Goal: Task Accomplishment & Management: Manage account settings

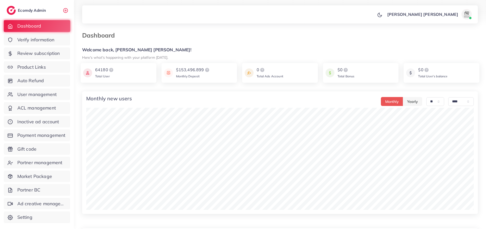
select select "**"
select select "****"
select select "**"
select select "****"
select select "**"
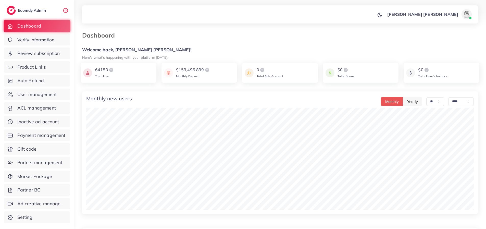
select select "****"
click at [28, 96] on span "User management" at bounding box center [38, 94] width 39 height 7
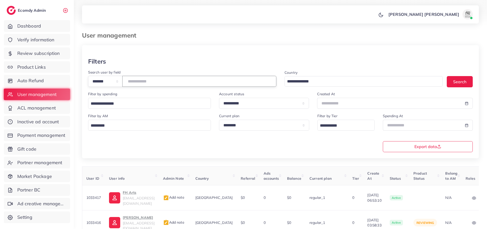
click at [151, 79] on input "number" at bounding box center [199, 81] width 154 height 11
paste input "*******"
type input "*******"
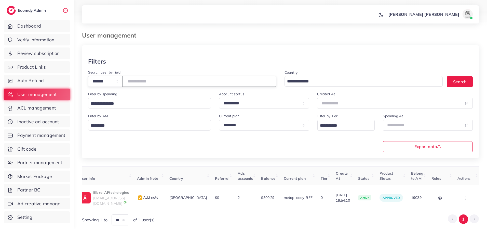
scroll to position [0, 32]
click at [465, 196] on icon "button" at bounding box center [466, 198] width 4 height 4
click at [453, 187] on span "Balance Change" at bounding box center [455, 189] width 32 height 5
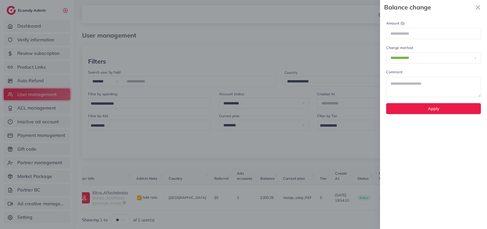
scroll to position [0, 32]
click at [405, 34] on input "number" at bounding box center [434, 33] width 95 height 11
type input "*"
type input "***"
click at [406, 86] on textarea at bounding box center [434, 87] width 95 height 20
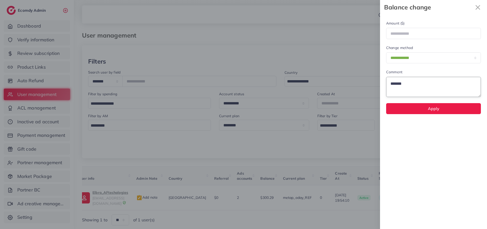
drag, startPoint x: 398, startPoint y: 84, endPoint x: 369, endPoint y: 84, distance: 29.1
click at [369, 0] on div "**********" at bounding box center [243, 0] width 487 height 0
click at [421, 86] on textarea "******" at bounding box center [434, 87] width 95 height 20
drag, startPoint x: 404, startPoint y: 82, endPoint x: 357, endPoint y: 82, distance: 46.4
click at [358, 0] on div "**********" at bounding box center [243, 0] width 487 height 0
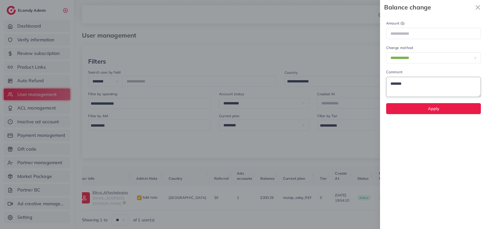
paste textarea "**********"
click at [424, 81] on textarea "**********" at bounding box center [434, 87] width 95 height 20
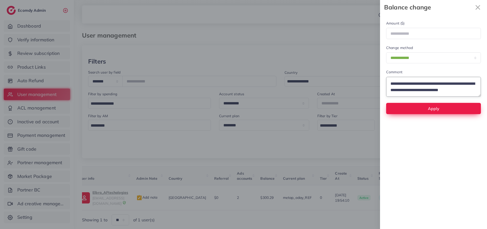
type textarea "**********"
click at [420, 110] on button "Apply" at bounding box center [434, 108] width 95 height 11
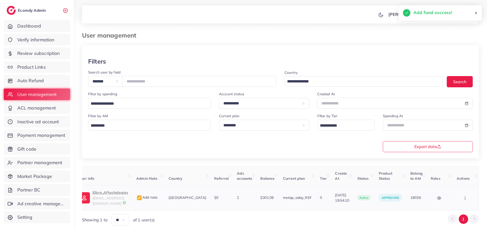
drag, startPoint x: 425, startPoint y: 195, endPoint x: 411, endPoint y: 195, distance: 13.8
click at [411, 195] on td "19039" at bounding box center [417, 197] width 20 height 25
copy span "19039"
drag, startPoint x: 157, startPoint y: 82, endPoint x: 109, endPoint y: 82, distance: 47.9
click at [109, 82] on div "**********" at bounding box center [182, 81] width 188 height 11
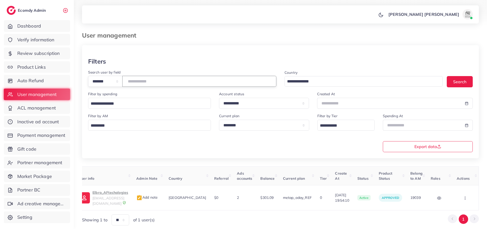
paste input "number"
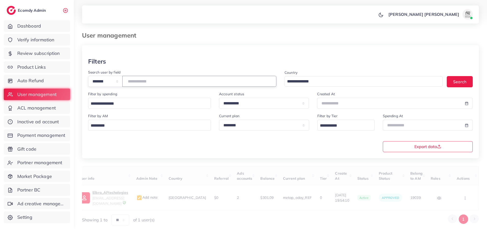
scroll to position [0, 7]
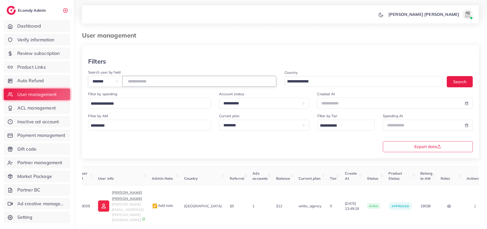
drag, startPoint x: 146, startPoint y: 83, endPoint x: 143, endPoint y: 59, distance: 24.7
click at [121, 82] on div "**********" at bounding box center [182, 81] width 188 height 11
paste input "**"
type input "*******"
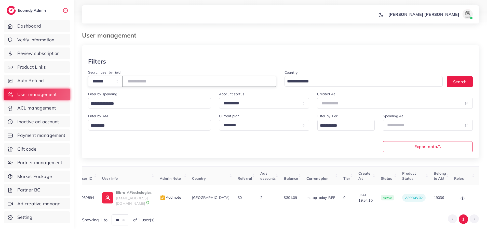
drag, startPoint x: 159, startPoint y: 81, endPoint x: 106, endPoint y: 81, distance: 52.5
click at [106, 81] on div "**********" at bounding box center [182, 81] width 188 height 11
click at [53, 134] on span "Payment management" at bounding box center [43, 135] width 48 height 7
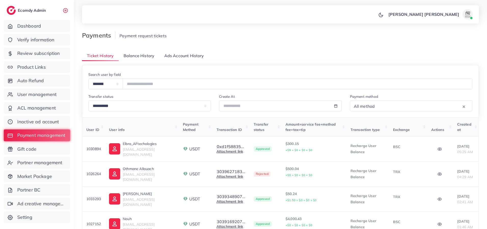
click at [135, 57] on span "Balance History" at bounding box center [139, 56] width 31 height 6
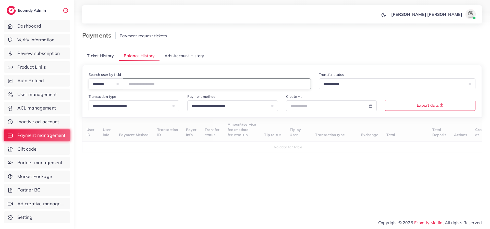
click at [146, 86] on input "number" at bounding box center [217, 83] width 188 height 11
paste input "*******"
type input "*******"
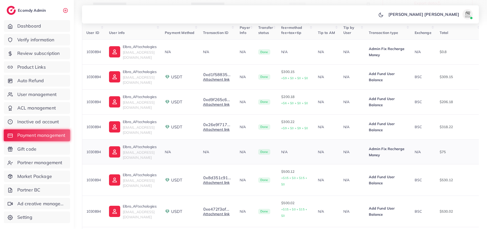
scroll to position [51, 0]
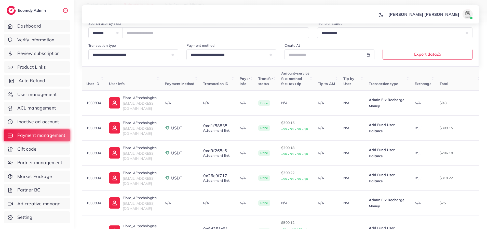
click at [38, 80] on span "Auto Refund" at bounding box center [32, 80] width 27 height 7
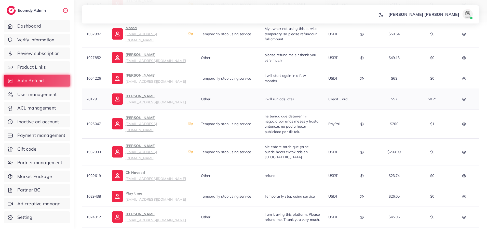
scroll to position [177, 0]
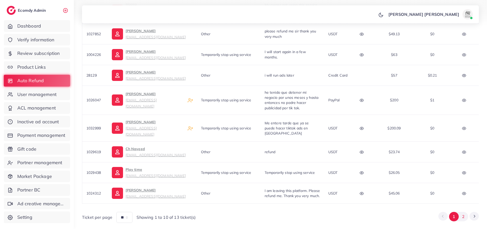
click at [462, 212] on button "2" at bounding box center [463, 216] width 9 height 9
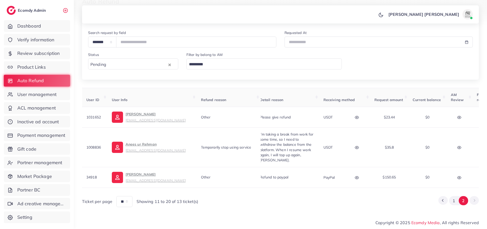
scroll to position [0, 0]
click at [362, 177] on circle "button" at bounding box center [362, 177] width 1 height 1
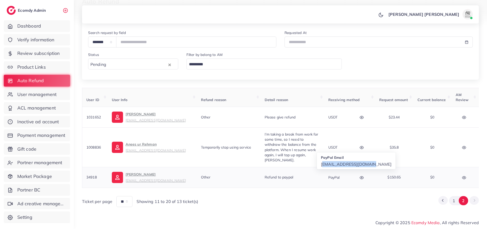
drag, startPoint x: 367, startPoint y: 164, endPoint x: 320, endPoint y: 163, distance: 46.9
click at [320, 163] on div "PayPal email fraudstareu@gmail.com" at bounding box center [356, 160] width 79 height 13
copy p "fraudstareu@gmail.com"
click at [289, 175] on span "Refund to paypal" at bounding box center [279, 177] width 29 height 5
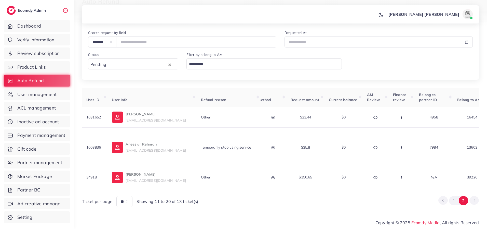
scroll to position [0, 90]
click at [402, 175] on icon "button" at bounding box center [401, 177] width 4 height 4
click at [408, 149] on span "Manual Refund" at bounding box center [417, 149] width 29 height 5
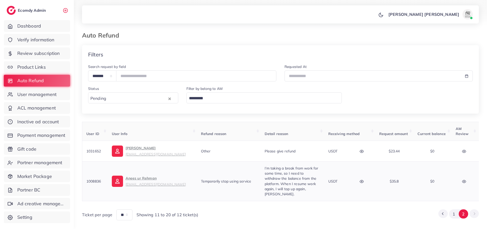
scroll to position [15, 0]
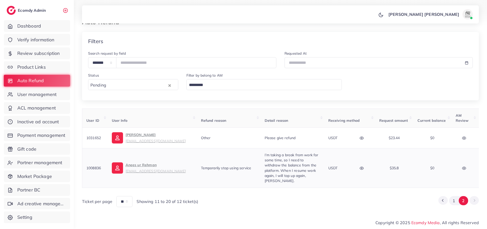
click at [364, 167] on icon "button" at bounding box center [362, 168] width 4 height 4
click at [296, 136] on div at bounding box center [292, 145] width 13 height 28
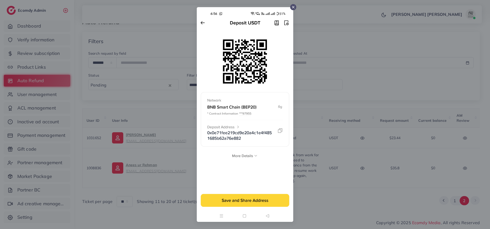
click at [291, 7] on icon at bounding box center [293, 7] width 4 height 4
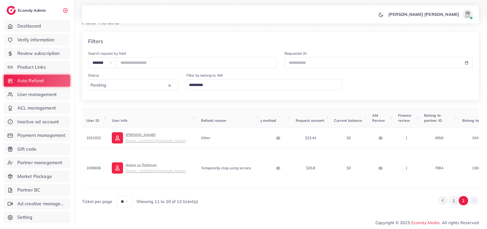
scroll to position [0, 88]
click at [405, 167] on icon "button" at bounding box center [403, 168] width 4 height 4
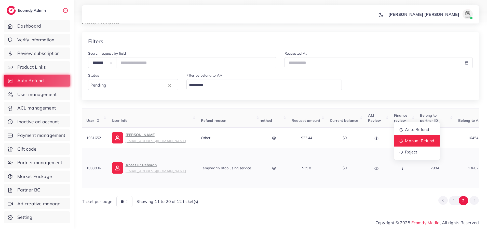
click at [412, 139] on span "Manual Refund" at bounding box center [419, 140] width 29 height 5
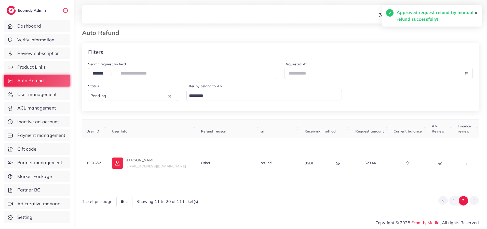
scroll to position [0, 0]
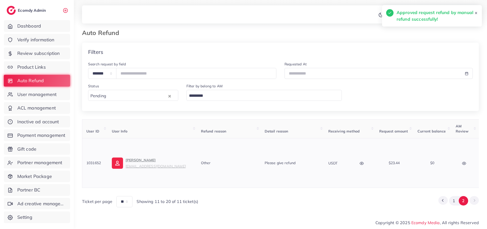
click at [362, 162] on icon "button" at bounding box center [362, 163] width 4 height 3
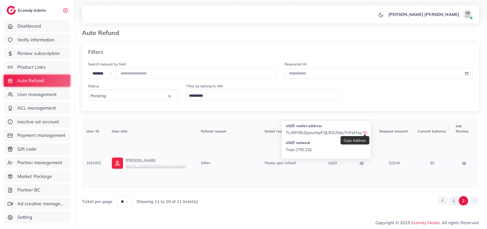
click at [365, 131] on icon at bounding box center [366, 133] width 4 height 4
click at [362, 163] on circle "button" at bounding box center [362, 163] width 1 height 1
click at [465, 161] on icon "button" at bounding box center [465, 163] width 4 height 4
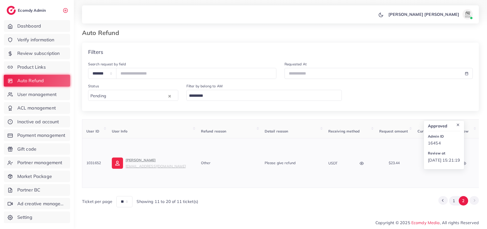
click at [348, 185] on td "USDT USDT wallet address TLr8fV8LQqoviApFQL82U5kUTvFaHzabDU USDT network Tron (…" at bounding box center [350, 163] width 51 height 50
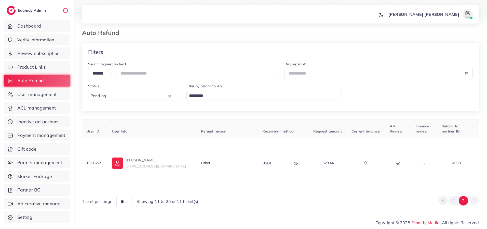
scroll to position [0, 68]
click at [423, 164] on circle "button" at bounding box center [422, 164] width 0 height 0
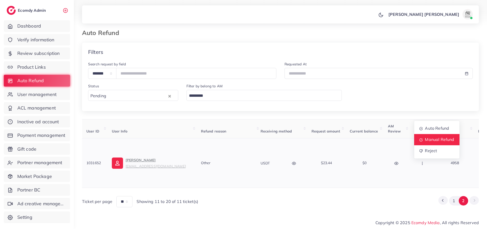
click at [429, 137] on span "Manual Refund" at bounding box center [439, 139] width 29 height 5
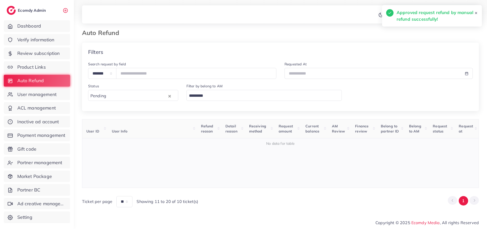
scroll to position [3, 0]
click at [455, 199] on li "Pagination" at bounding box center [452, 200] width 9 height 9
click at [33, 92] on span "User management" at bounding box center [38, 94] width 39 height 7
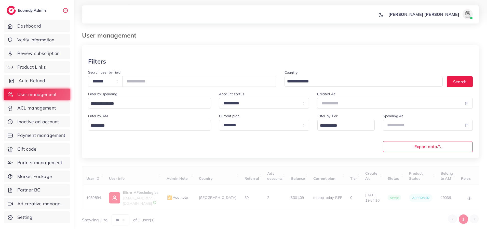
click at [33, 81] on span "Auto Refund" at bounding box center [32, 80] width 27 height 7
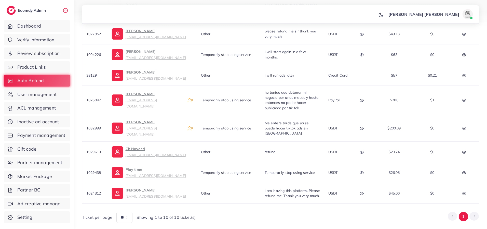
scroll to position [126, 0]
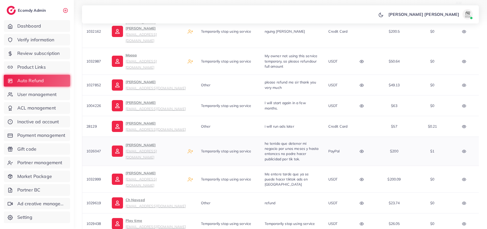
click at [364, 149] on icon "button" at bounding box center [362, 151] width 4 height 4
drag, startPoint x: 307, startPoint y: 156, endPoint x: 369, endPoint y: 156, distance: 62.5
click at [369, 161] on div "PayPal email dr.lopezrivasedwin@gmail.com" at bounding box center [342, 167] width 79 height 13
copy p "[EMAIL_ADDRESS][DOMAIN_NAME]"
drag, startPoint x: 301, startPoint y: 178, endPoint x: 312, endPoint y: 180, distance: 11.5
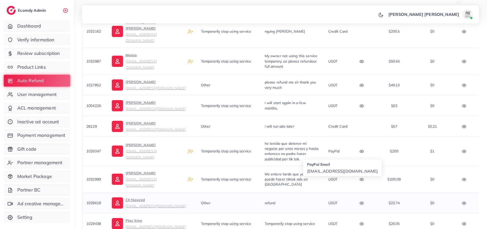
click at [301, 192] on td "refund" at bounding box center [293, 202] width 64 height 21
click at [466, 149] on icon "button" at bounding box center [465, 151] width 4 height 4
drag, startPoint x: 443, startPoint y: 166, endPoint x: 430, endPoint y: 167, distance: 13.3
click at [430, 167] on div "Approved Admin ID 13602 Review at [DATE] 13:49:46" at bounding box center [444, 183] width 40 height 44
copy p "13602"
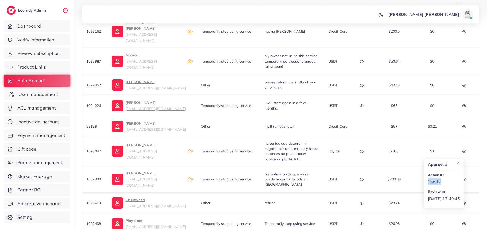
click at [38, 94] on span "User management" at bounding box center [38, 94] width 39 height 7
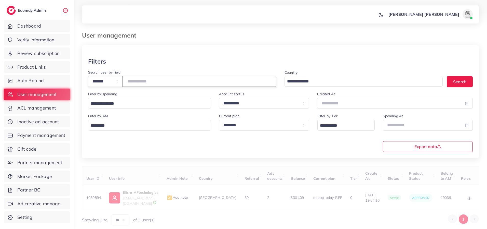
click at [138, 78] on input "number" at bounding box center [199, 81] width 154 height 11
paste input "*****"
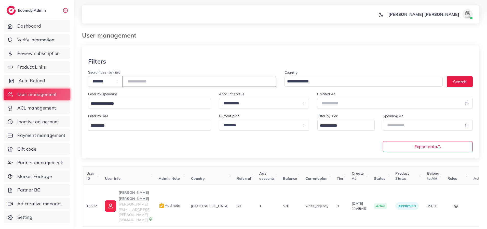
type input "*****"
click at [24, 81] on span "Auto Refund" at bounding box center [32, 80] width 27 height 7
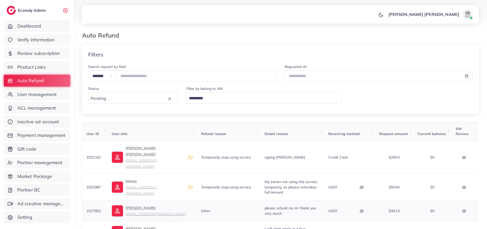
scroll to position [102, 0]
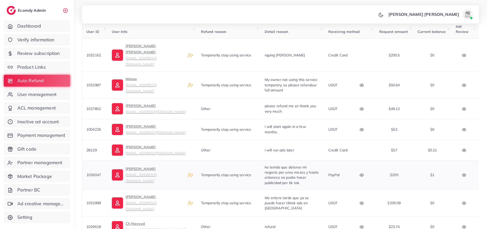
click at [470, 169] on button "button" at bounding box center [465, 174] width 18 height 11
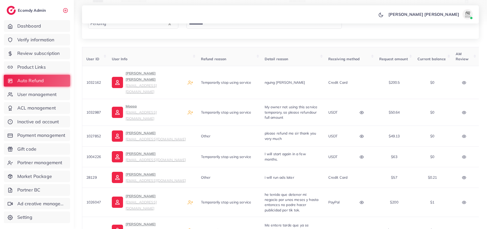
scroll to position [177, 0]
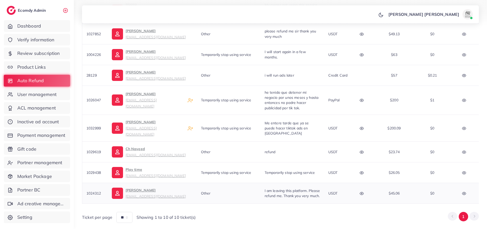
click at [364, 191] on icon "button" at bounding box center [362, 193] width 4 height 4
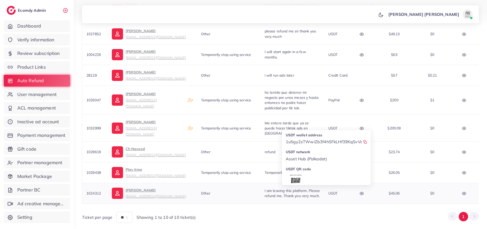
scroll to position [24, 0]
click at [289, 151] on div at bounding box center [296, 165] width 20 height 28
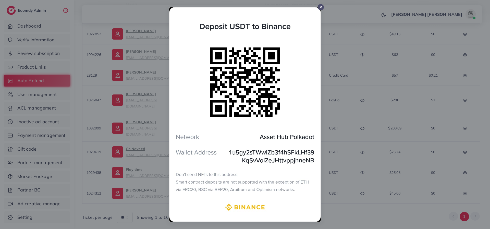
click at [318, 7] on icon at bounding box center [320, 7] width 4 height 4
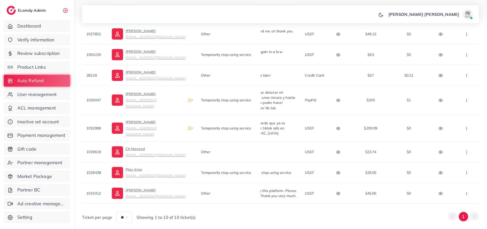
scroll to position [0, 0]
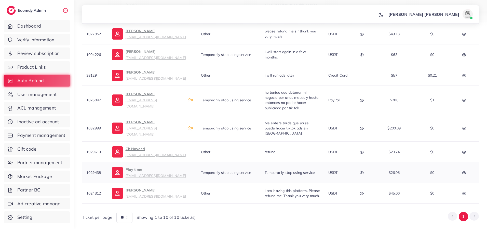
click at [364, 171] on icon "button" at bounding box center [362, 173] width 4 height 4
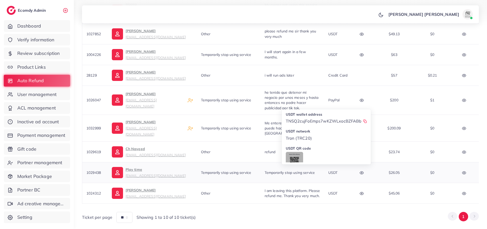
scroll to position [24, 0]
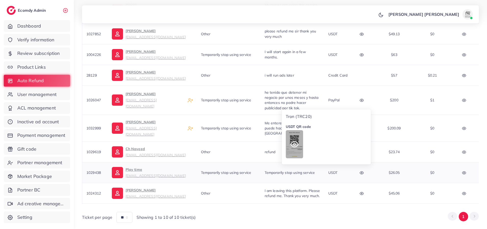
click at [296, 143] on circle at bounding box center [295, 144] width 2 height 2
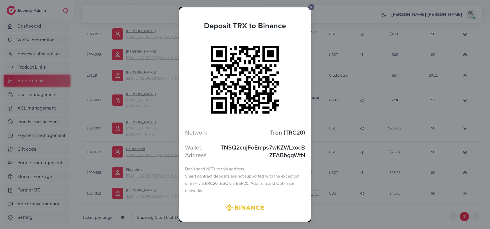
click at [309, 8] on icon at bounding box center [311, 7] width 4 height 4
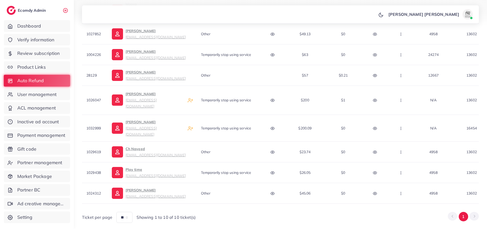
scroll to position [0, 91]
click at [405, 166] on button "button" at bounding box center [400, 171] width 18 height 11
click at [405, 143] on span "Manual Refund" at bounding box center [416, 145] width 29 height 5
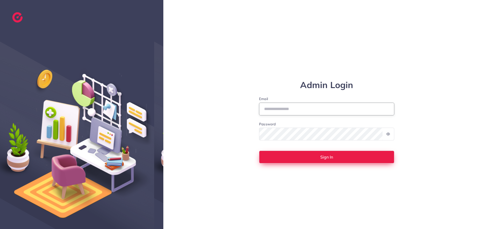
type input "**********"
click at [307, 157] on button "Sign In" at bounding box center [326, 156] width 135 height 13
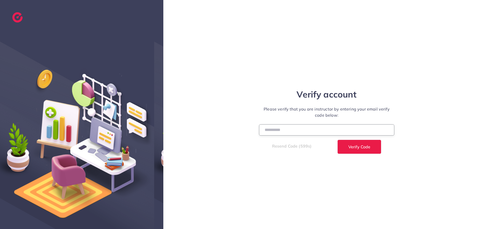
click at [275, 132] on input "number" at bounding box center [326, 129] width 135 height 11
type input "******"
click at [337, 139] on button "Verify Code" at bounding box center [359, 146] width 44 height 14
select select "**"
select select "****"
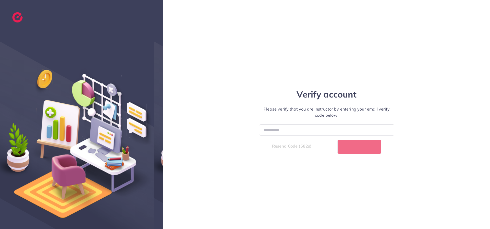
select select "**"
select select "****"
select select "**"
select select "****"
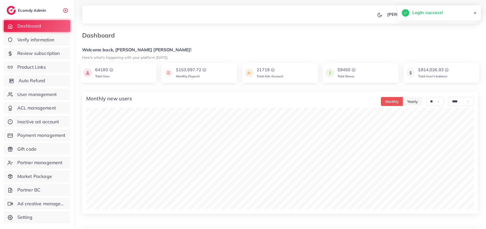
click at [23, 84] on link "Auto Refund" at bounding box center [37, 81] width 66 height 12
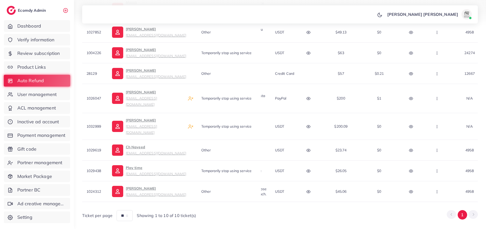
scroll to position [0, 106]
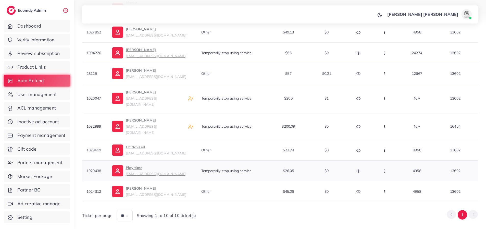
click at [386, 169] on icon "button" at bounding box center [384, 171] width 4 height 4
click at [396, 141] on span "Manual Refund" at bounding box center [401, 143] width 29 height 5
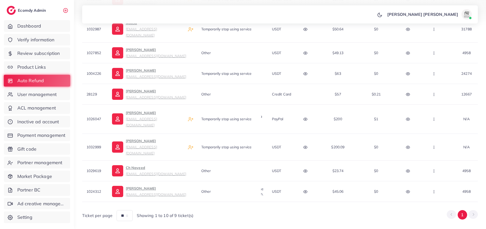
scroll to position [0, 56]
click at [309, 169] on icon "button" at bounding box center [306, 171] width 4 height 4
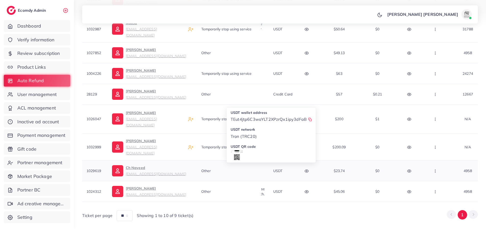
scroll to position [25, 0]
click at [240, 138] on icon at bounding box center [237, 142] width 8 height 8
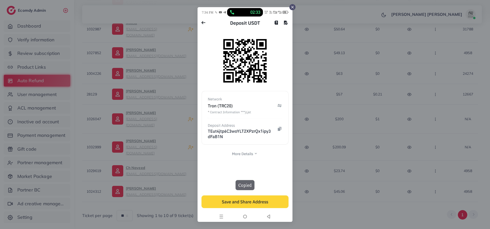
click at [290, 5] on div at bounding box center [292, 7] width 6 height 6
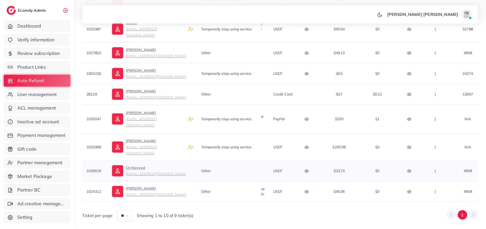
click at [437, 169] on icon "button" at bounding box center [435, 171] width 4 height 4
click at [440, 141] on span "Manual Refund" at bounding box center [449, 143] width 29 height 5
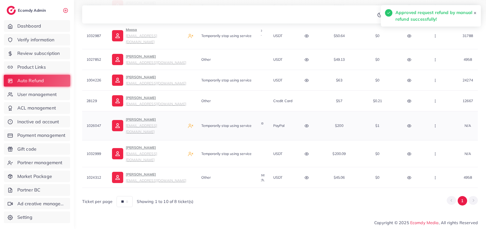
scroll to position [137, 0]
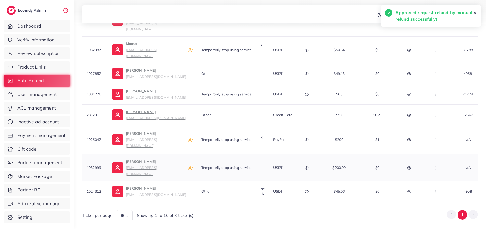
click at [308, 166] on icon "button" at bounding box center [306, 167] width 4 height 3
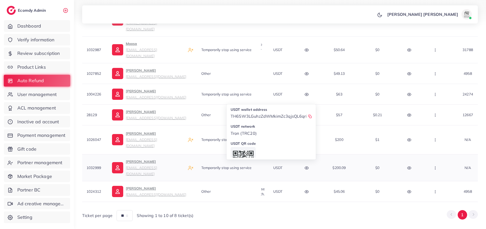
scroll to position [25, 0]
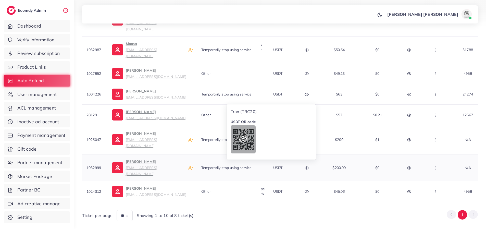
click at [245, 135] on icon at bounding box center [243, 139] width 8 height 8
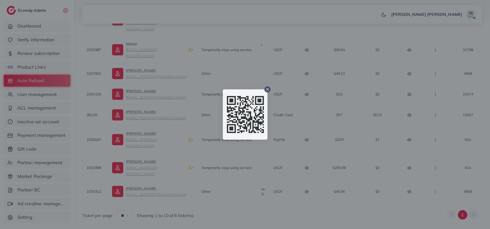
click at [265, 90] on icon at bounding box center [267, 89] width 4 height 4
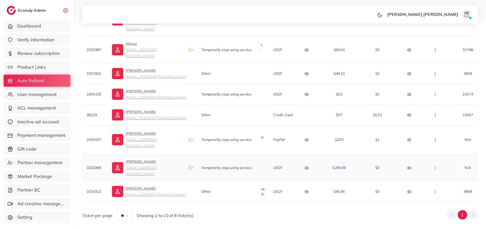
click at [309, 166] on icon "button" at bounding box center [306, 168] width 4 height 4
click at [437, 166] on icon "button" at bounding box center [435, 168] width 4 height 4
click at [437, 135] on link "Manual Refund" at bounding box center [446, 140] width 45 height 11
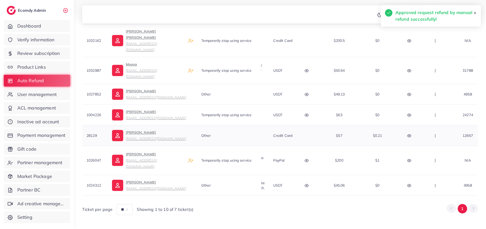
scroll to position [66, 0]
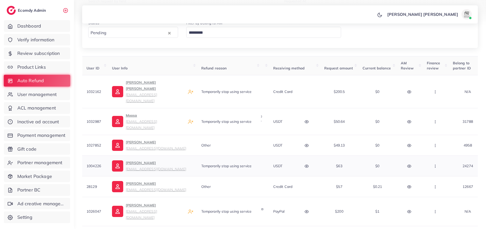
click at [309, 164] on icon "button" at bounding box center [306, 166] width 4 height 4
click at [237, 195] on div at bounding box center [239, 209] width 19 height 28
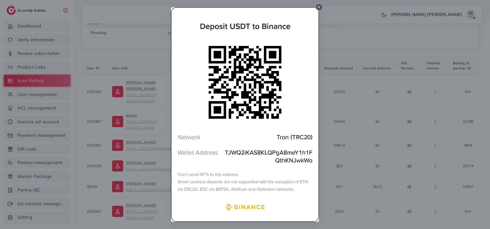
click at [318, 6] on icon at bounding box center [319, 7] width 4 height 4
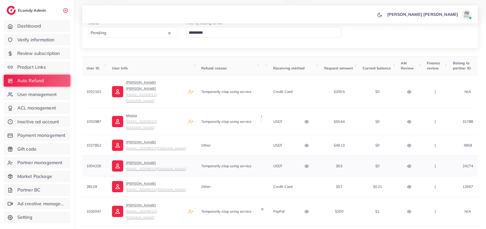
click at [307, 165] on circle "button" at bounding box center [306, 165] width 1 height 1
click at [437, 164] on icon "button" at bounding box center [435, 166] width 4 height 4
click at [439, 187] on link "Manual Refund" at bounding box center [449, 192] width 45 height 11
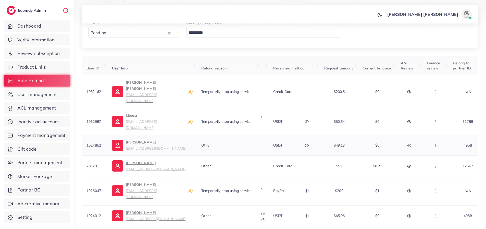
click at [308, 144] on icon "button" at bounding box center [306, 145] width 4 height 3
click at [244, 174] on div at bounding box center [240, 188] width 20 height 28
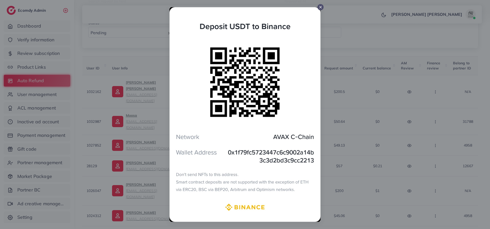
click at [319, 9] on div at bounding box center [320, 7] width 6 height 6
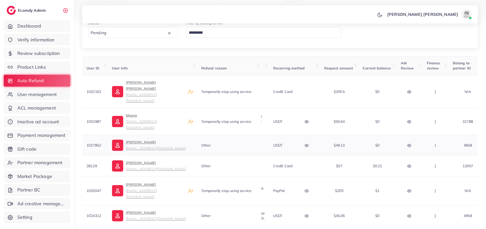
click at [308, 143] on icon "button" at bounding box center [306, 145] width 4 height 4
click at [437, 143] on icon "button" at bounding box center [435, 145] width 4 height 4
click at [442, 169] on span "Manual Refund" at bounding box center [452, 171] width 29 height 5
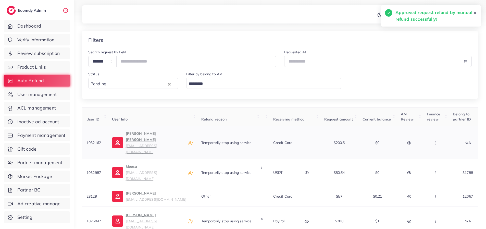
scroll to position [66, 0]
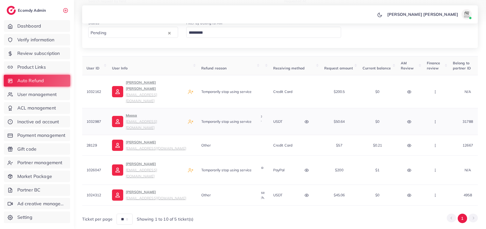
click at [309, 120] on icon "button" at bounding box center [306, 122] width 4 height 4
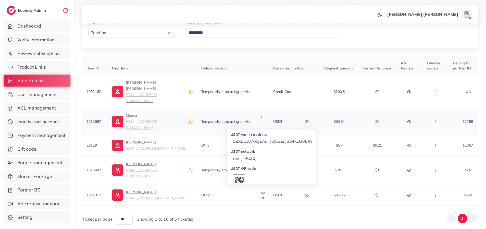
scroll to position [25, 0]
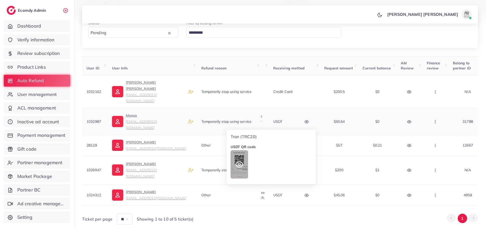
click at [242, 160] on icon at bounding box center [239, 164] width 8 height 8
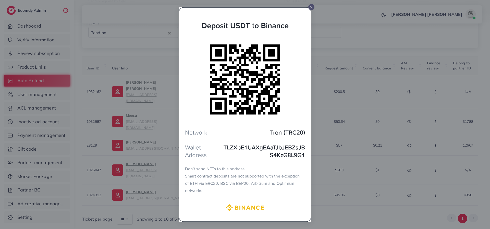
click at [311, 5] on icon at bounding box center [311, 7] width 4 height 4
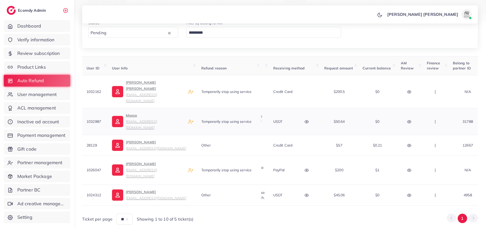
click at [435, 121] on circle "button" at bounding box center [435, 121] width 0 height 0
click at [434, 147] on icon at bounding box center [434, 149] width 4 height 4
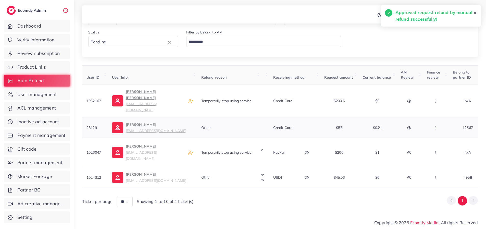
scroll to position [51, 0]
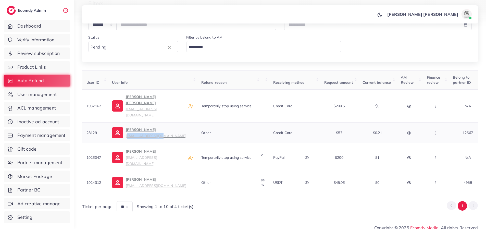
drag, startPoint x: 161, startPoint y: 124, endPoint x: 126, endPoint y: 124, distance: 35.2
click at [126, 126] on div "[PERSON_NAME] [EMAIL_ADDRESS][DOMAIN_NAME]" at bounding box center [152, 132] width 81 height 12
copy small "[EMAIL_ADDRESS][DOMAIN_NAME]"
click at [438, 127] on button "button" at bounding box center [436, 132] width 18 height 11
click at [435, 158] on icon at bounding box center [434, 160] width 4 height 4
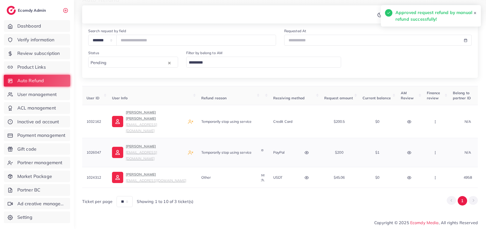
scroll to position [31, 0]
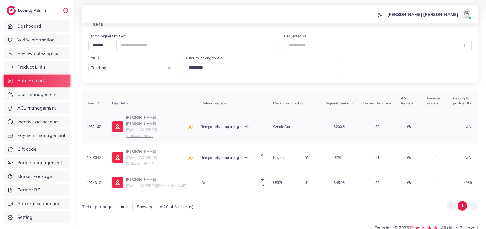
drag, startPoint x: 188, startPoint y: 124, endPoint x: 126, endPoint y: 124, distance: 61.7
click at [126, 124] on div "[PERSON_NAME] [PERSON_NAME] [EMAIL_ADDRESS][DOMAIN_NAME]" at bounding box center [152, 126] width 81 height 24
copy small "[EMAIL_ADDRESS][DOMAIN_NAME]"
drag, startPoint x: 438, startPoint y: 120, endPoint x: 439, endPoint y: 131, distance: 10.5
click at [437, 125] on icon "button" at bounding box center [435, 127] width 4 height 4
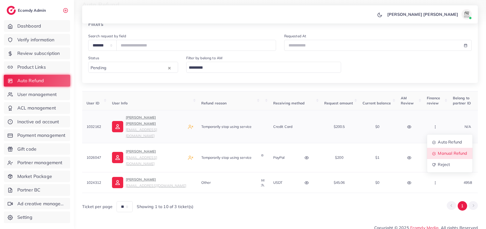
click at [439, 148] on link "Manual Refund" at bounding box center [449, 153] width 45 height 11
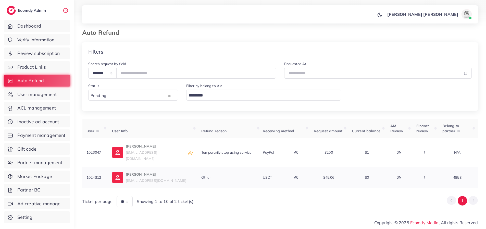
scroll to position [0, 67]
click at [399, 175] on icon "button" at bounding box center [398, 177] width 4 height 4
click at [399, 150] on icon "button" at bounding box center [398, 152] width 4 height 4
click at [394, 150] on div "Review at [DATE] 13:49:46" at bounding box center [378, 156] width 32 height 13
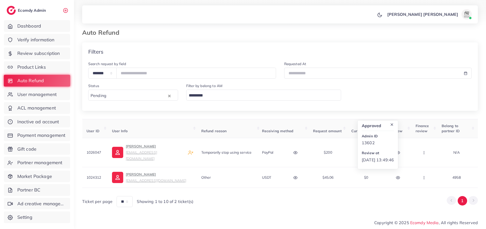
scroll to position [0, 0]
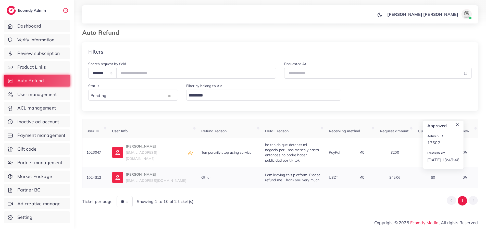
click at [360, 176] on icon "button" at bounding box center [362, 177] width 4 height 3
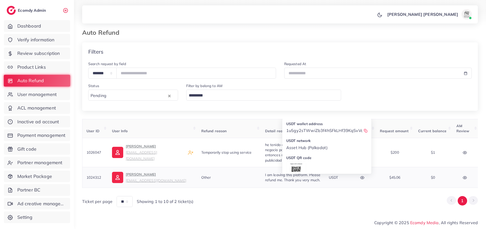
drag, startPoint x: 105, startPoint y: 172, endPoint x: 86, endPoint y: 174, distance: 18.8
click at [86, 174] on td "1024312" at bounding box center [94, 177] width 25 height 21
copy span "1024312"
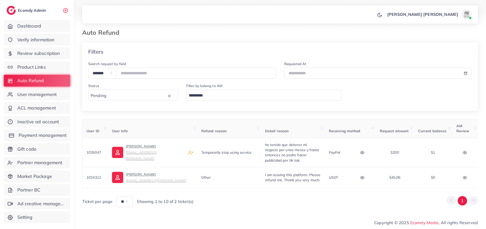
click at [21, 137] on span "Payment management" at bounding box center [43, 135] width 48 height 7
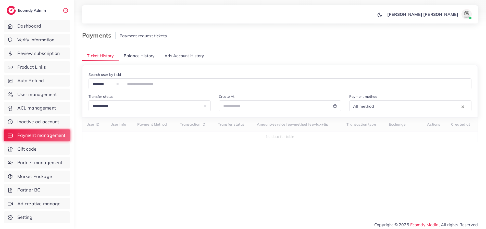
click at [136, 55] on span "Balance History" at bounding box center [139, 56] width 31 height 6
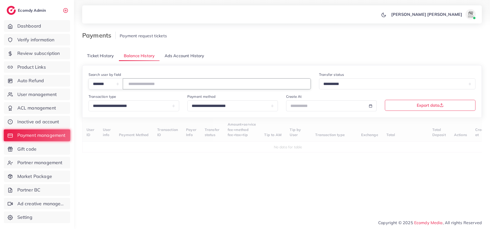
click at [141, 83] on input "number" at bounding box center [217, 83] width 188 height 11
paste input "*******"
type input "*******"
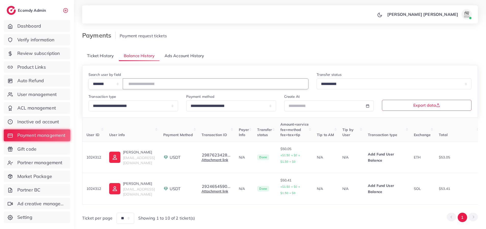
scroll to position [0, 97]
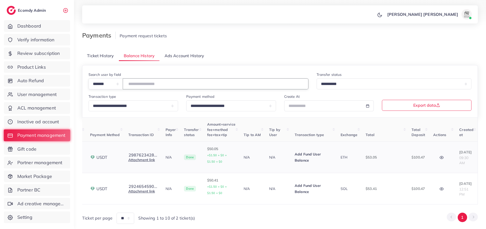
click at [439, 157] on icon "button" at bounding box center [441, 157] width 4 height 4
click at [439, 187] on icon "button" at bounding box center [441, 189] width 4 height 4
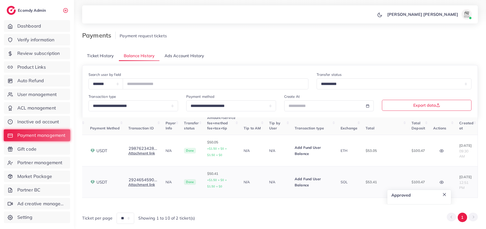
click at [439, 183] on icon "button" at bounding box center [441, 182] width 4 height 4
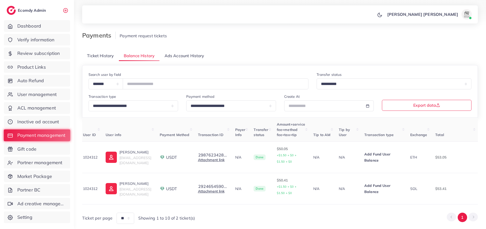
scroll to position [0, 0]
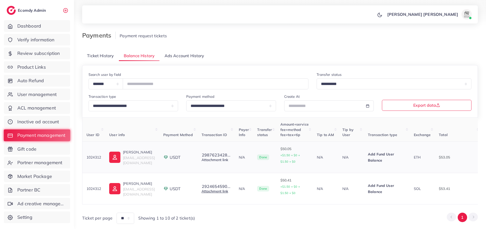
click at [228, 161] on link "Attachment link" at bounding box center [214, 159] width 27 height 5
click at [228, 192] on link "Attachment link" at bounding box center [214, 191] width 27 height 5
click at [230, 156] on button "2987623428..." at bounding box center [215, 154] width 29 height 5
click at [230, 185] on button "2924654590..." at bounding box center [215, 186] width 29 height 5
